Goal: Task Accomplishment & Management: Use online tool/utility

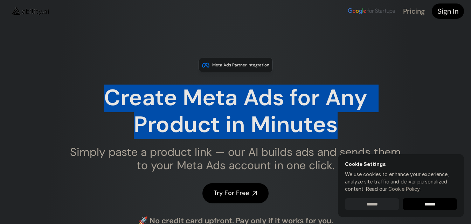
drag, startPoint x: 344, startPoint y: 124, endPoint x: 109, endPoint y: 100, distance: 236.5
click at [108, 100] on h1 "Create Meta Ads for Any Product in Minutes" at bounding box center [235, 112] width 340 height 54
copy h1 "Create Meta Ads for Any Product in Minutes"
click at [154, 91] on h1 "Create Meta Ads for Any Product in Minutes" at bounding box center [235, 112] width 340 height 54
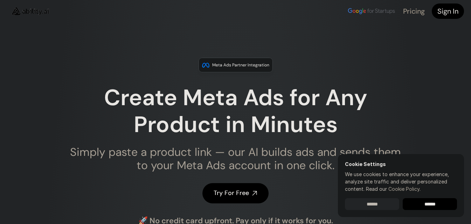
click at [148, 91] on h1 "Create Meta Ads for Any Product in Minutes" at bounding box center [235, 112] width 340 height 54
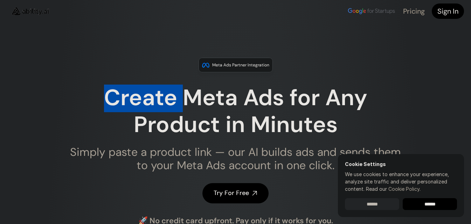
click at [148, 91] on h1 "Create Meta Ads for Any Product in Minutes" at bounding box center [235, 112] width 340 height 54
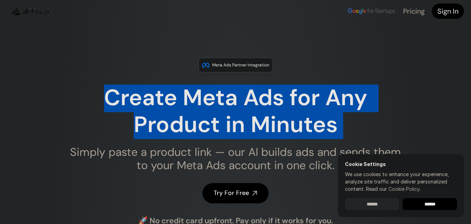
click at [148, 91] on h1 "Create Meta Ads for Any Product in Minutes" at bounding box center [235, 112] width 340 height 54
copy h1 "Create Meta Ads for Any Product in Minutes"
click at [23, 63] on div "Meta Ads Partner Integration Create Meta Ads for Any Product in Minutes Simply …" at bounding box center [235, 142] width 471 height 169
